Goal: Task Accomplishment & Management: Use online tool/utility

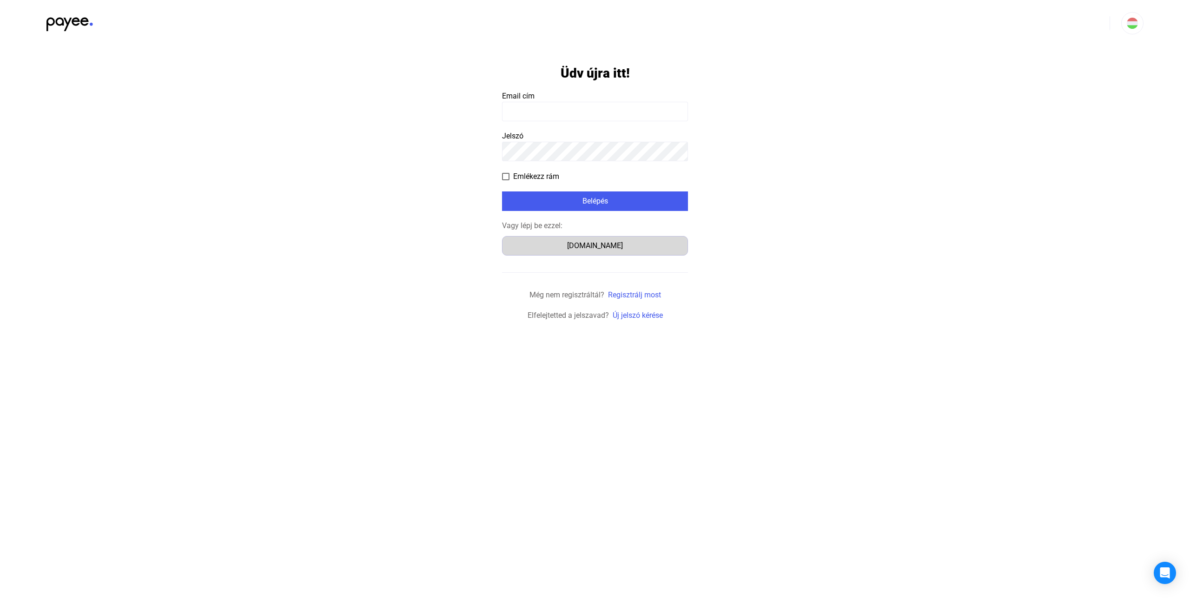
click at [602, 251] on div "[DOMAIN_NAME]" at bounding box center [594, 245] width 179 height 11
